Goal: Task Accomplishment & Management: Use online tool/utility

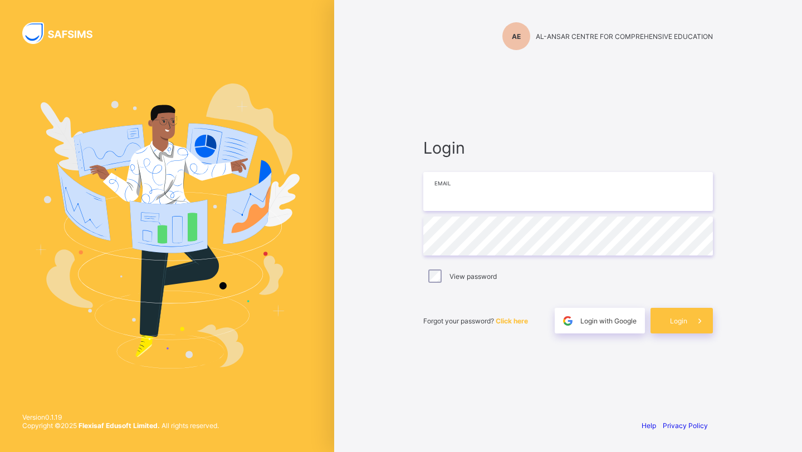
click at [444, 191] on input "email" at bounding box center [567, 191] width 289 height 39
type input "**********"
click at [676, 307] on div "Forgot your password? Click here Login with Google Login" at bounding box center [567, 315] width 289 height 37
click at [676, 327] on div "Login" at bounding box center [681, 321] width 62 height 26
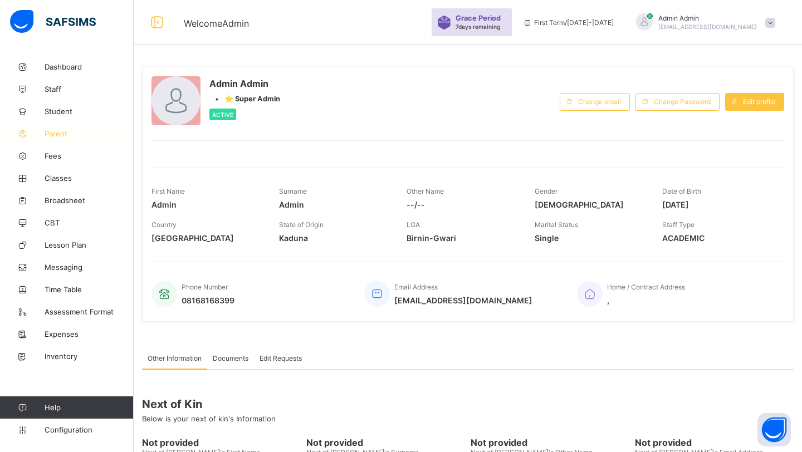
click at [67, 131] on span "Parent" at bounding box center [89, 133] width 89 height 9
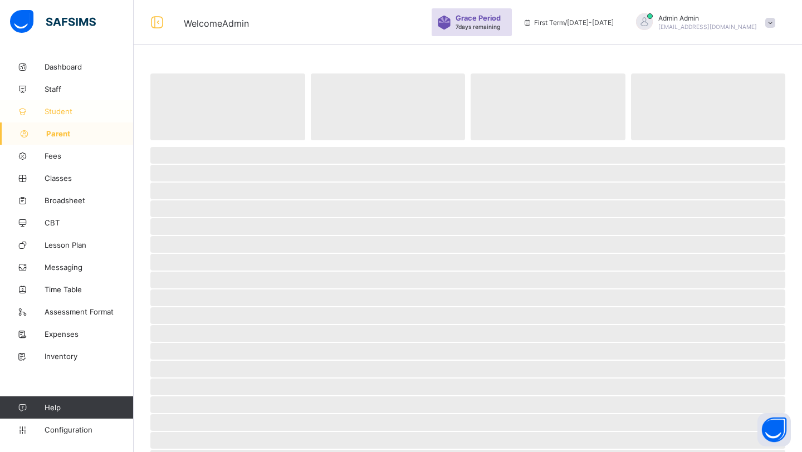
click at [70, 110] on span "Student" at bounding box center [89, 111] width 89 height 9
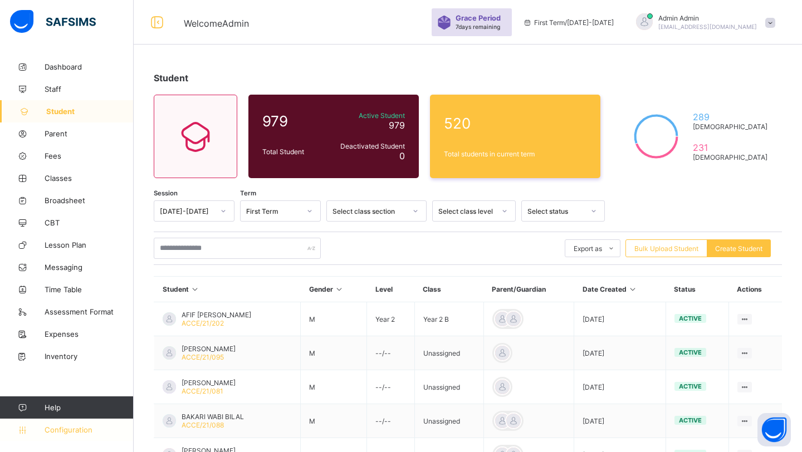
click at [79, 429] on span "Configuration" at bounding box center [89, 429] width 89 height 9
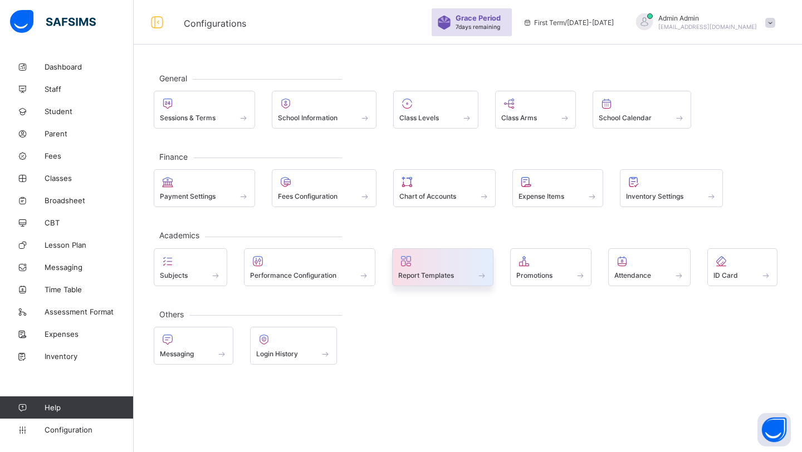
click at [458, 279] on div "Report Templates" at bounding box center [442, 275] width 89 height 9
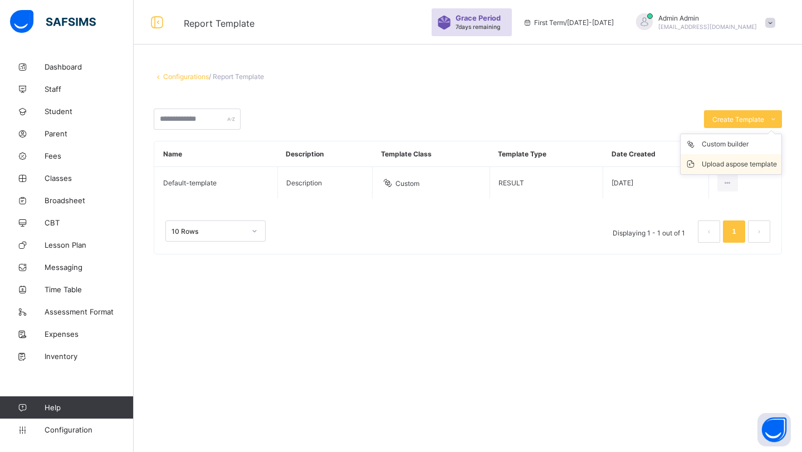
click at [710, 167] on div "Upload aspose template" at bounding box center [738, 164] width 75 height 11
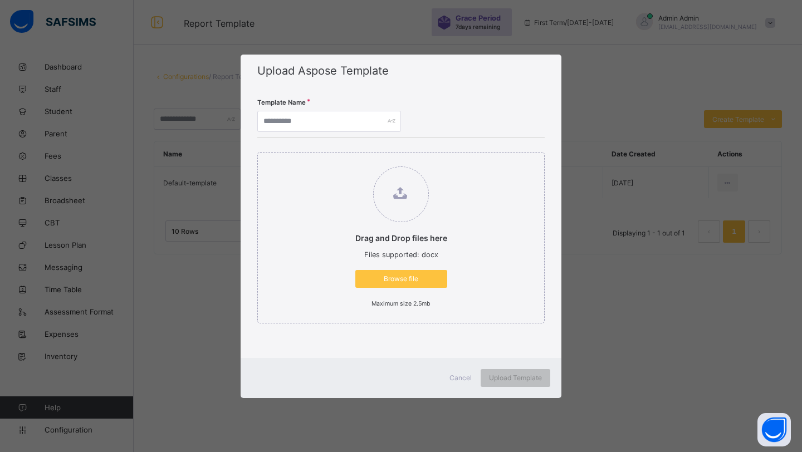
click at [460, 382] on div "Cancel" at bounding box center [460, 378] width 40 height 18
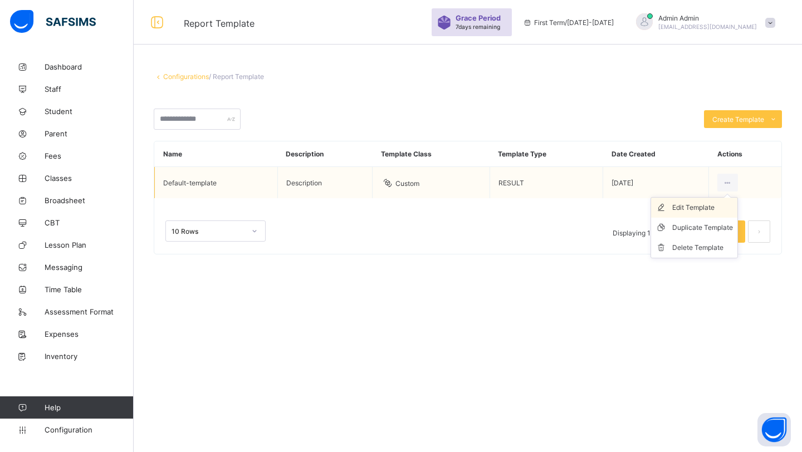
click at [690, 208] on div "Edit Template" at bounding box center [702, 207] width 61 height 11
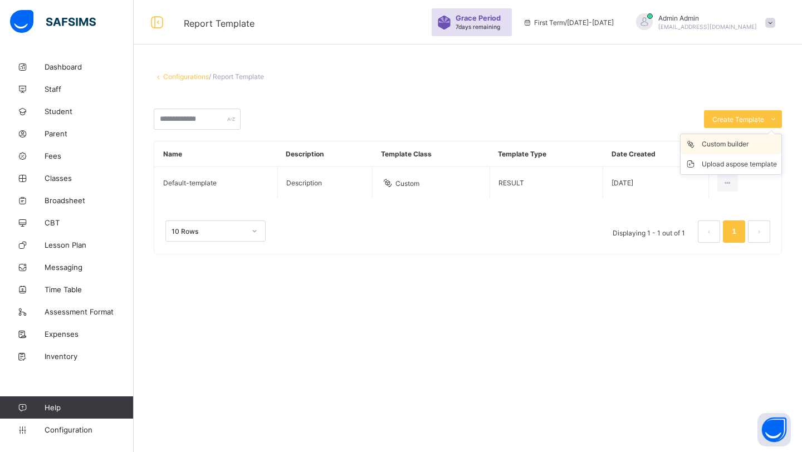
click at [732, 141] on div "Custom builder" at bounding box center [738, 144] width 75 height 11
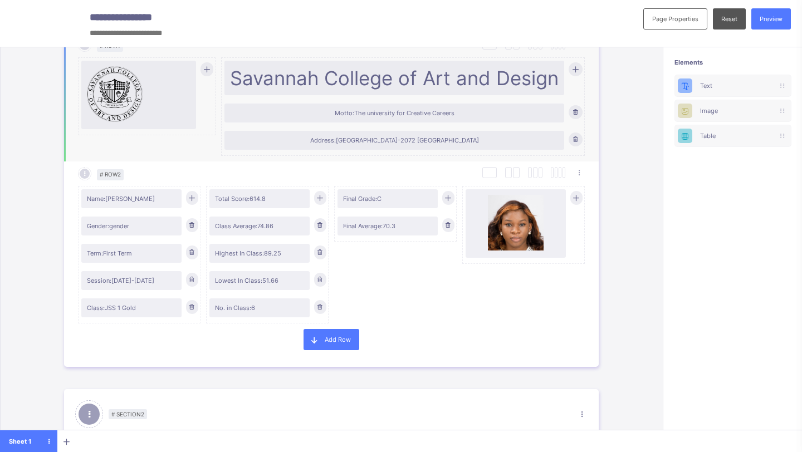
scroll to position [90, 0]
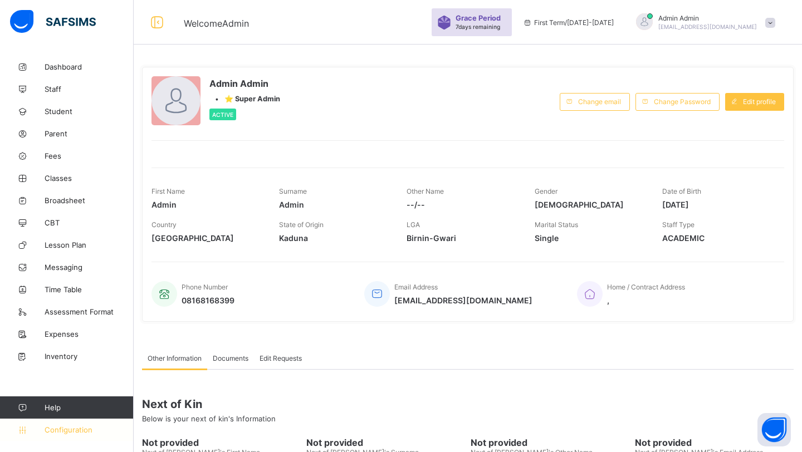
click at [97, 433] on span "Configuration" at bounding box center [89, 429] width 89 height 9
